Goal: Information Seeking & Learning: Learn about a topic

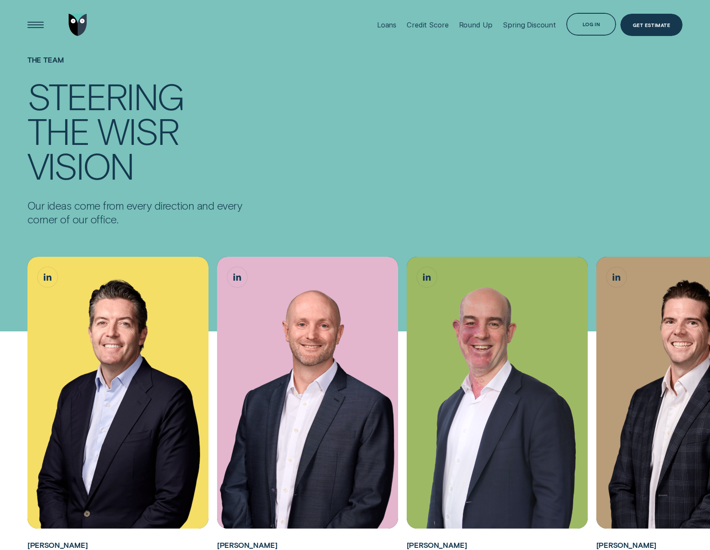
click at [29, 25] on div "Open Menu" at bounding box center [36, 25] width 32 height 32
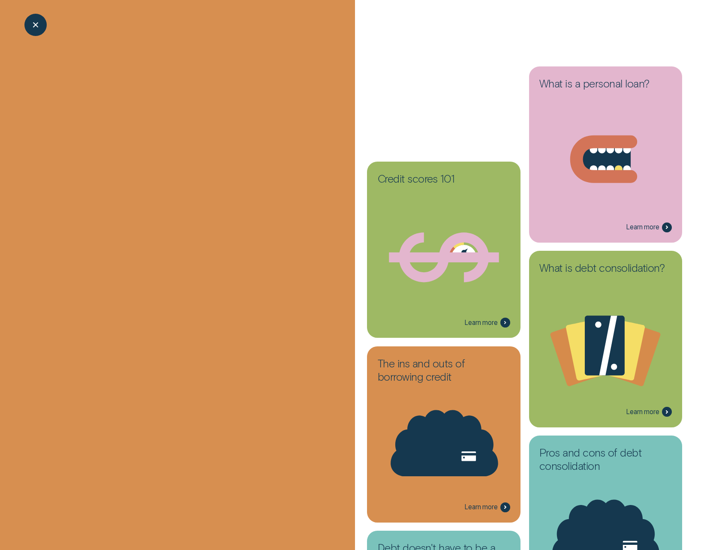
scroll to position [1858, 0]
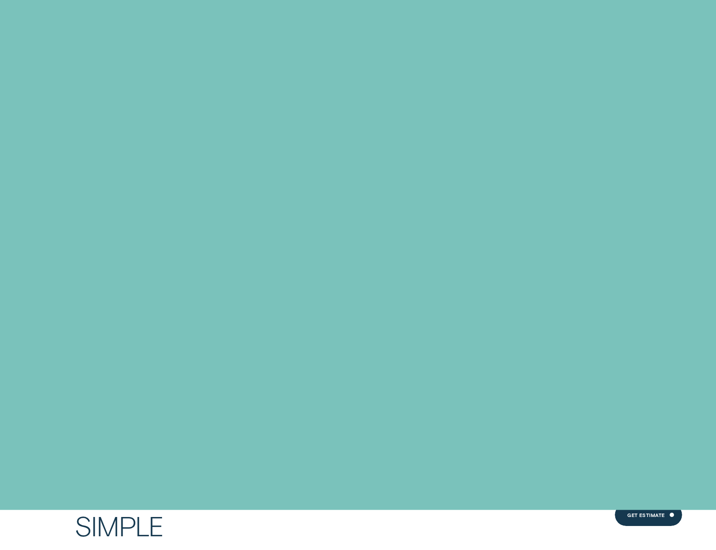
scroll to position [4604, 0]
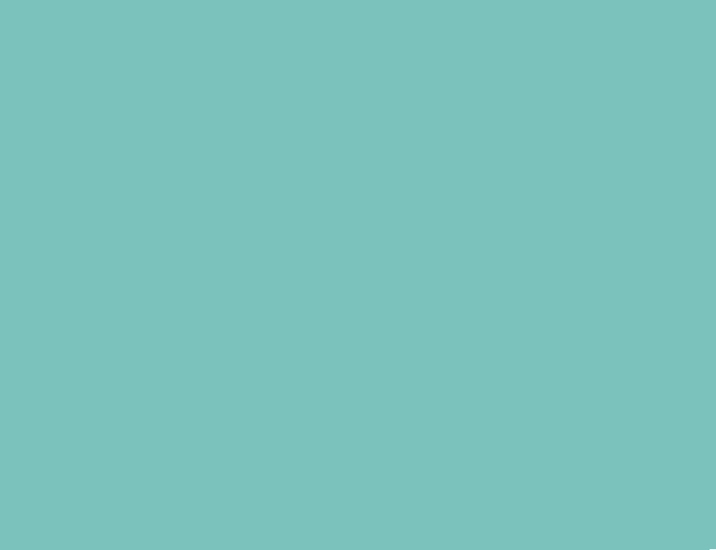
scroll to position [243, 0]
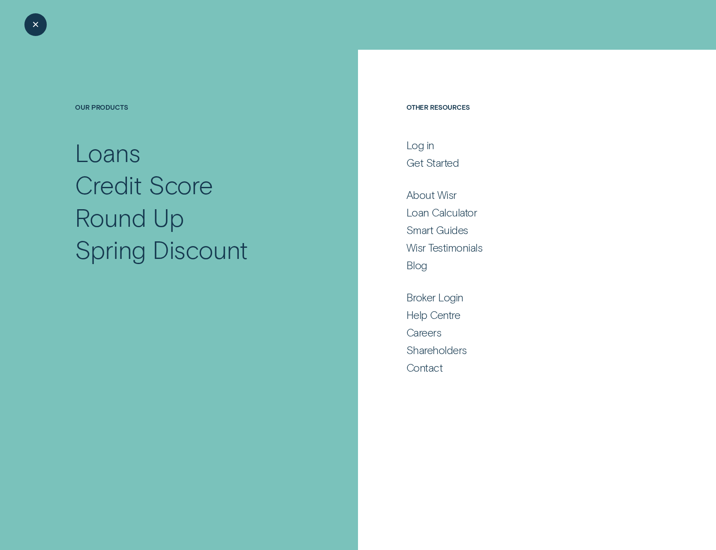
click at [33, 24] on div "Close Menu" at bounding box center [36, 25] width 32 height 32
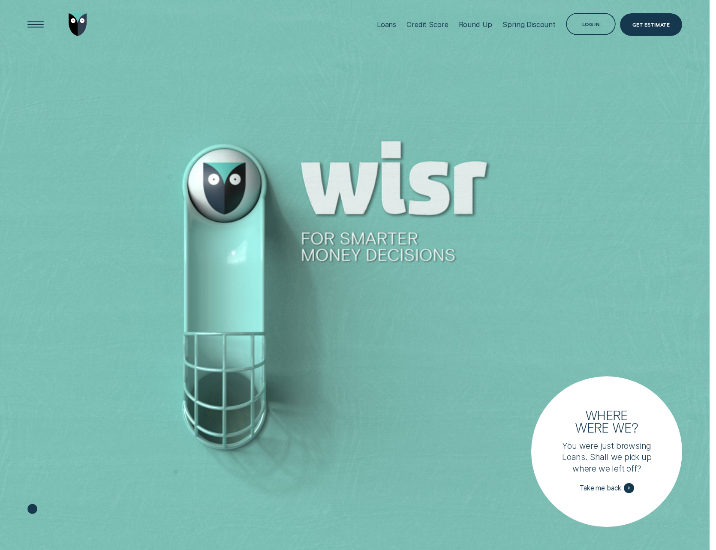
click at [395, 23] on div "Loans" at bounding box center [386, 24] width 19 height 9
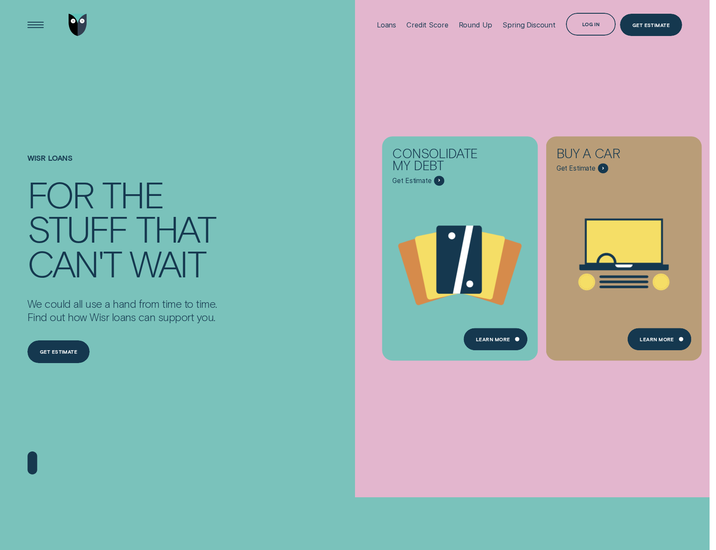
click at [678, 414] on div "Consolidate my debt Get Estimate Loans - Debt Consolidation Learn more Learn mo…" at bounding box center [710, 249] width 710 height 498
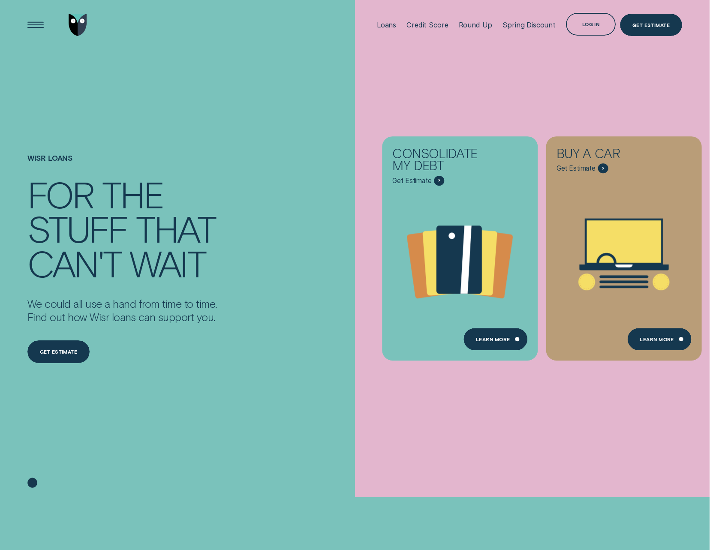
click at [706, 390] on div "Consolidate my debt Get Estimate Loans - Debt Consolidation Learn more Learn mo…" at bounding box center [710, 249] width 710 height 498
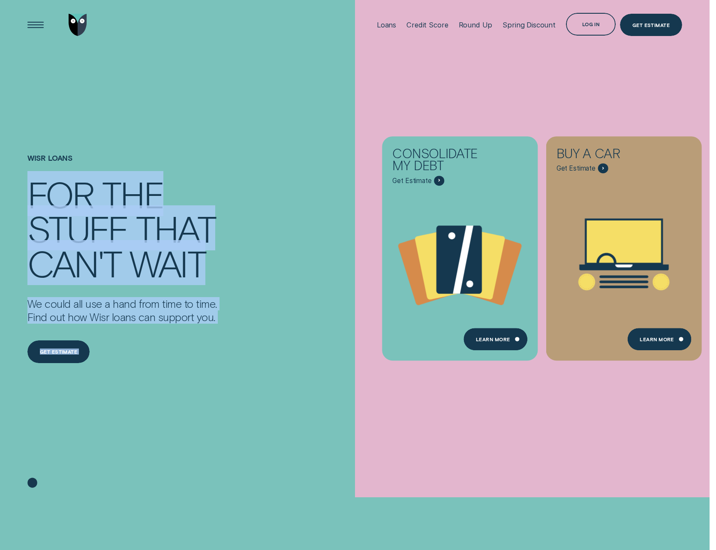
drag, startPoint x: 636, startPoint y: 101, endPoint x: 228, endPoint y: 129, distance: 408.4
click at [226, 130] on div "Wisr loans For the stuff that can't wait We could all use a hand from time to t…" at bounding box center [355, 249] width 710 height 498
click at [197, 424] on div "Wisr loans For the stuff that can't wait We could all use a hand from time to t…" at bounding box center [122, 259] width 190 height 419
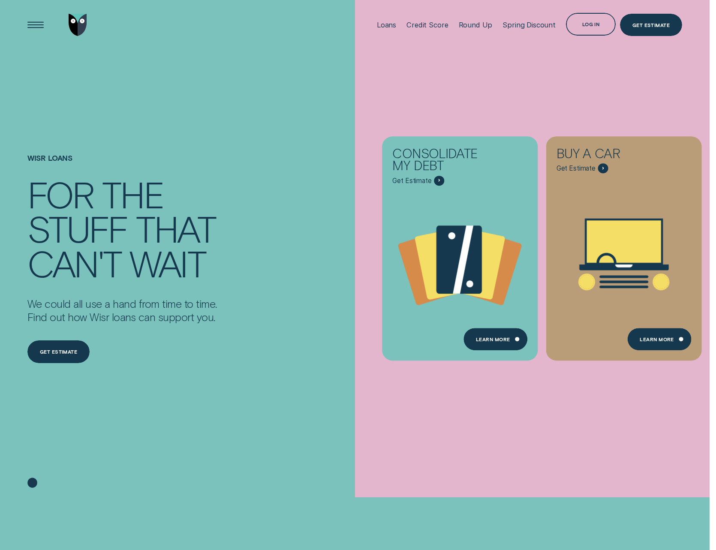
click at [208, 416] on div "Wisr loans For the stuff that can't wait We could all use a hand from time to t…" at bounding box center [122, 259] width 190 height 419
drag, startPoint x: 213, startPoint y: 405, endPoint x: 462, endPoint y: 405, distance: 248.8
click at [220, 405] on div "Wisr loans For the stuff that can't wait We could all use a hand from time to t…" at bounding box center [165, 274] width 284 height 448
drag, startPoint x: 501, startPoint y: 405, endPoint x: 509, endPoint y: 353, distance: 52.1
click at [501, 404] on div "Consolidate my debt Get Estimate Loans - Debt Consolidation Learn more Learn mo…" at bounding box center [710, 249] width 710 height 498
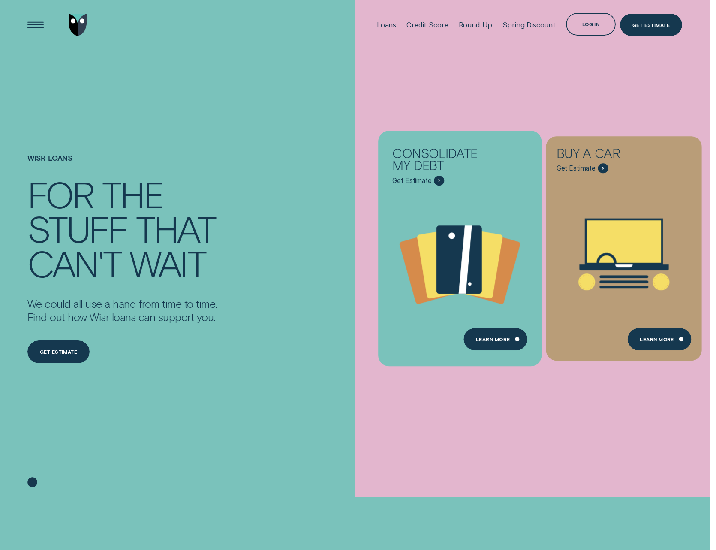
click at [477, 311] on icon "Consolidate my debt - Learn more" at bounding box center [459, 261] width 163 height 125
